Goal: Information Seeking & Learning: Check status

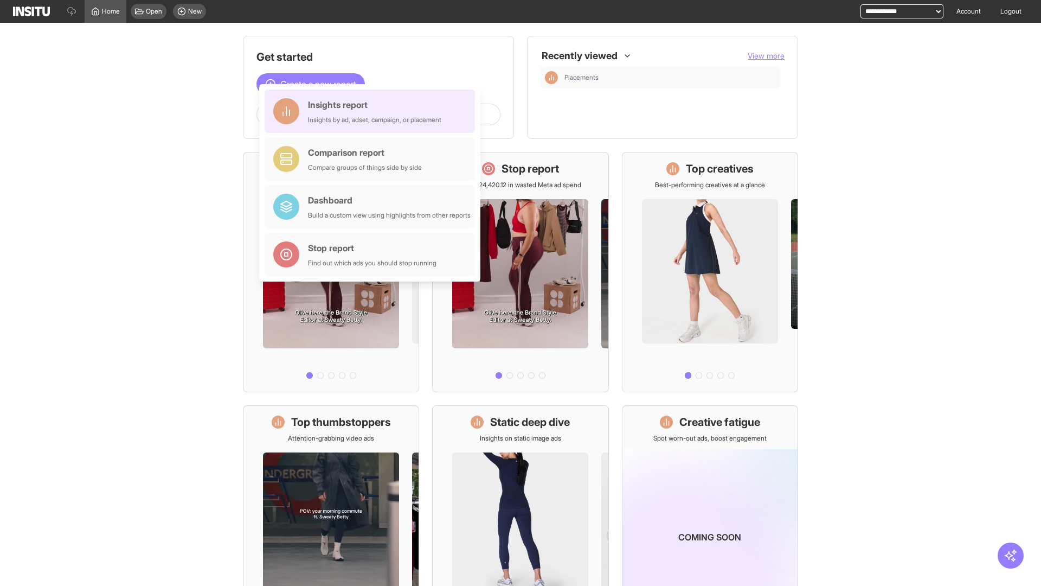
click at [372, 111] on div "Insights report Insights by ad, adset, campaign, or placement" at bounding box center [374, 111] width 133 height 26
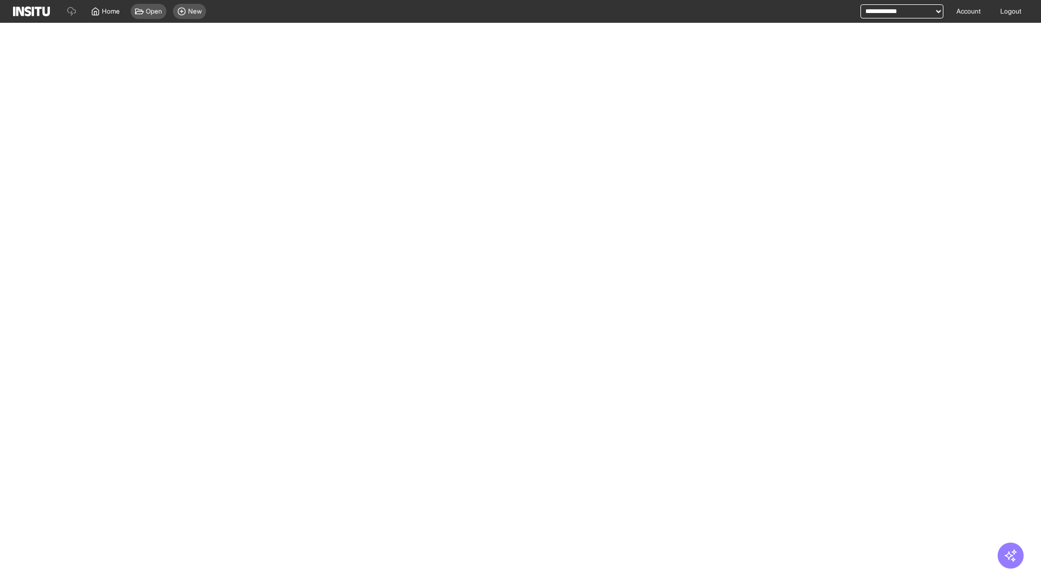
select select "**"
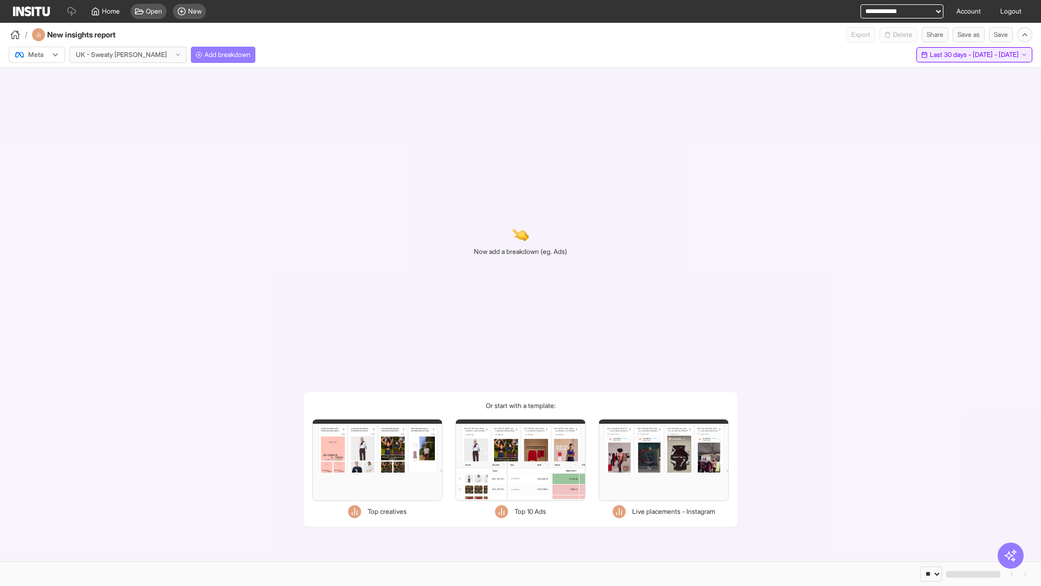
click at [953, 55] on span "Last 30 days - [DATE] - [DATE]" at bounding box center [974, 54] width 89 height 9
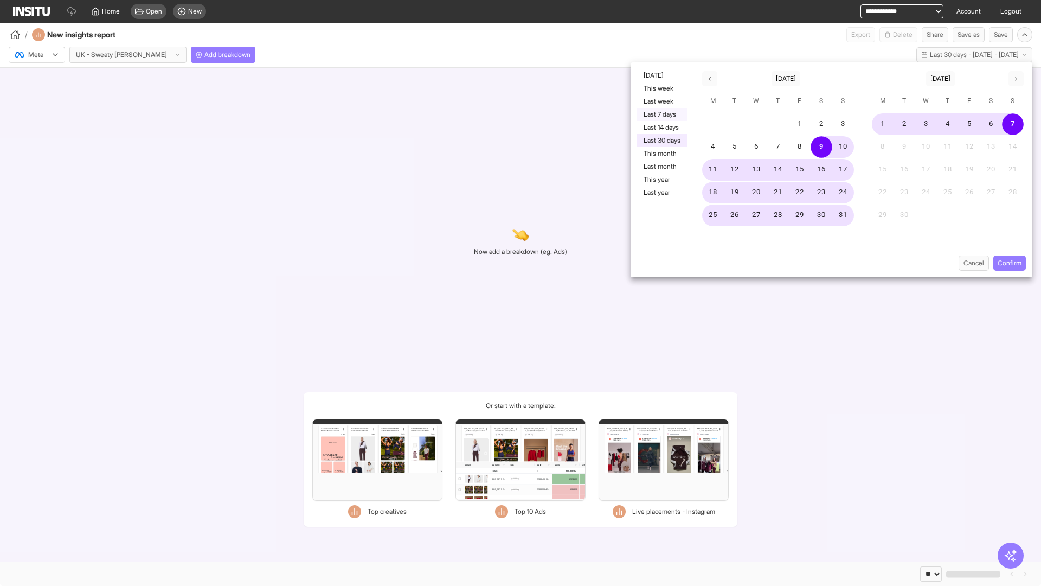
click at [661, 114] on button "Last 7 days" at bounding box center [662, 114] width 50 height 13
